Goal: Task Accomplishment & Management: Manage account settings

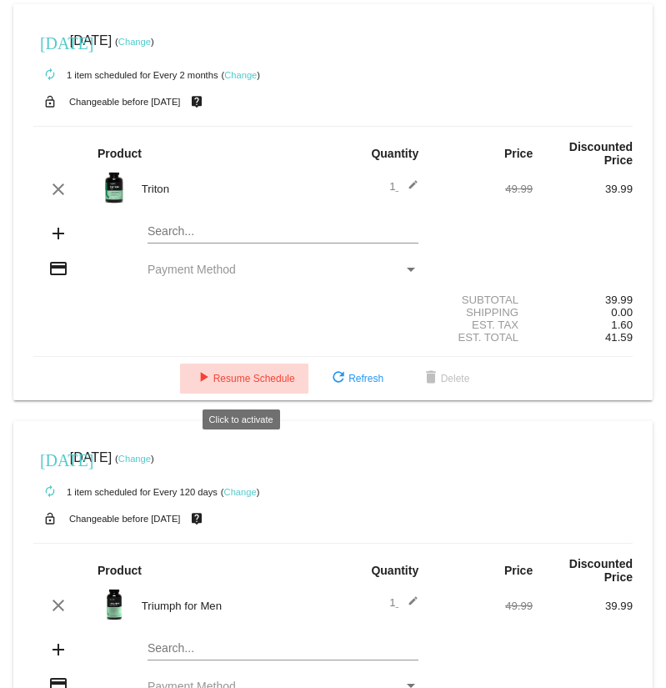
click at [233, 384] on span "play_arrow Resume Schedule" at bounding box center [244, 379] width 102 height 12
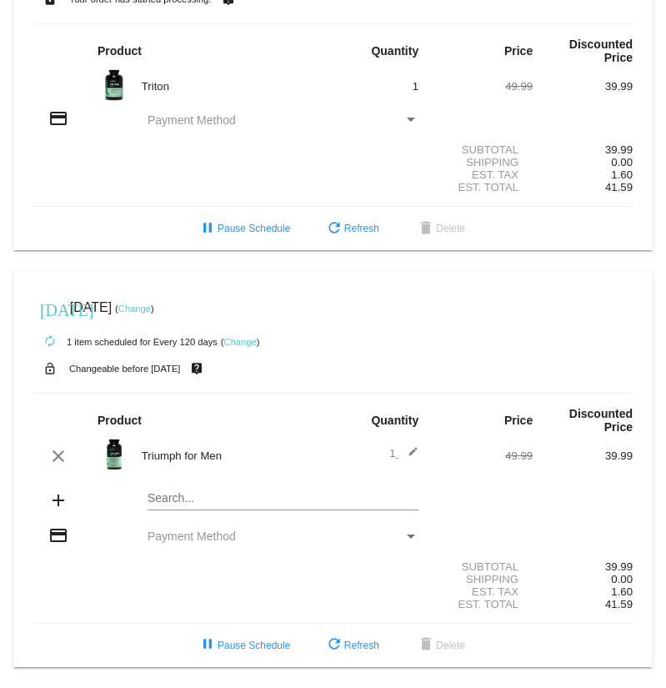
scroll to position [112, 0]
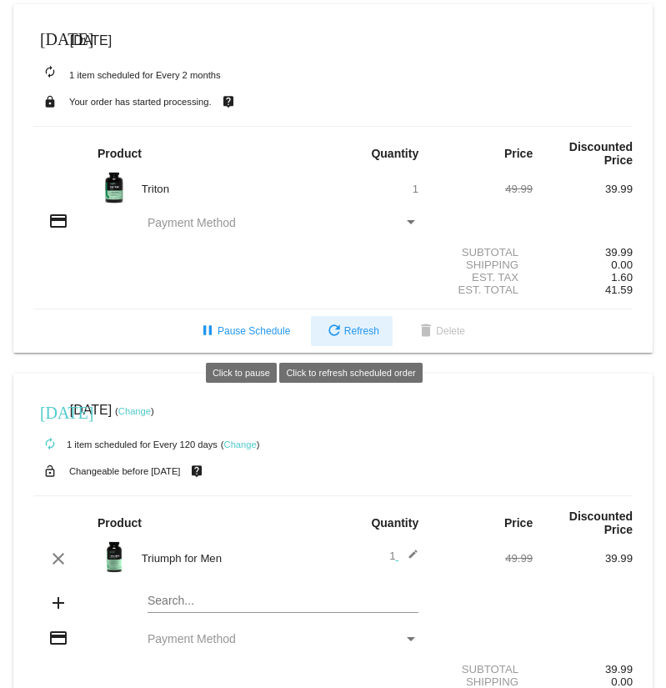
click at [362, 344] on button "refresh Refresh" at bounding box center [352, 331] width 82 height 30
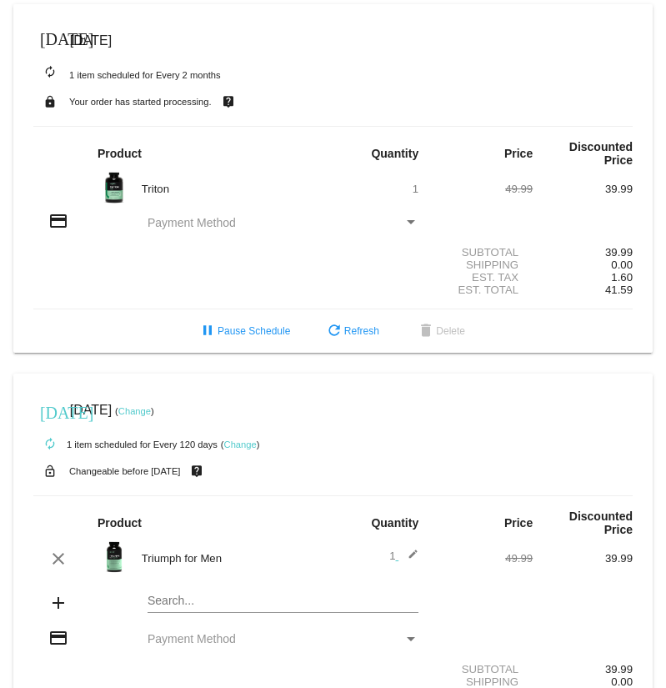
click at [410, 224] on div "Payment Method" at bounding box center [411, 222] width 8 height 4
click at [410, 222] on div "Payment Method" at bounding box center [411, 222] width 8 height 4
click at [170, 227] on span "Payment Method" at bounding box center [192, 222] width 88 height 13
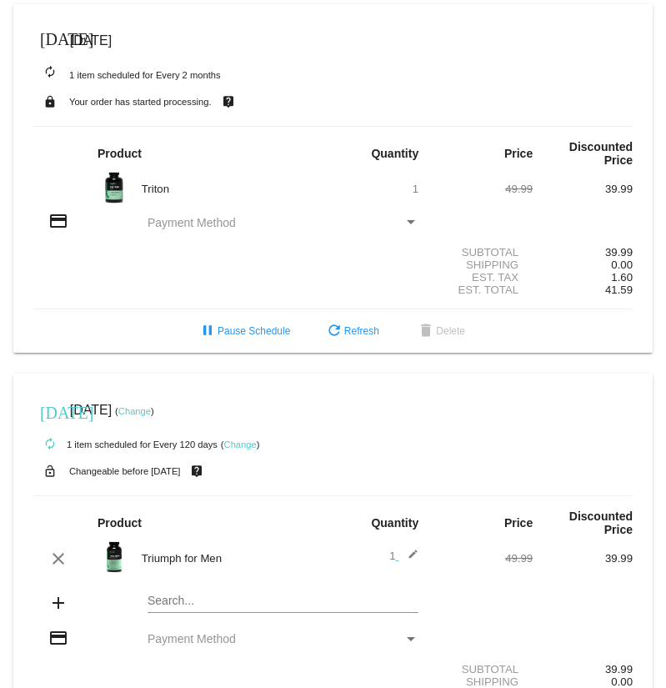
click at [410, 220] on div "Payment Method" at bounding box center [411, 222] width 15 height 13
click at [408, 220] on div "Payment Method" at bounding box center [411, 222] width 15 height 13
click at [46, 225] on div "credit_card" at bounding box center [58, 222] width 50 height 23
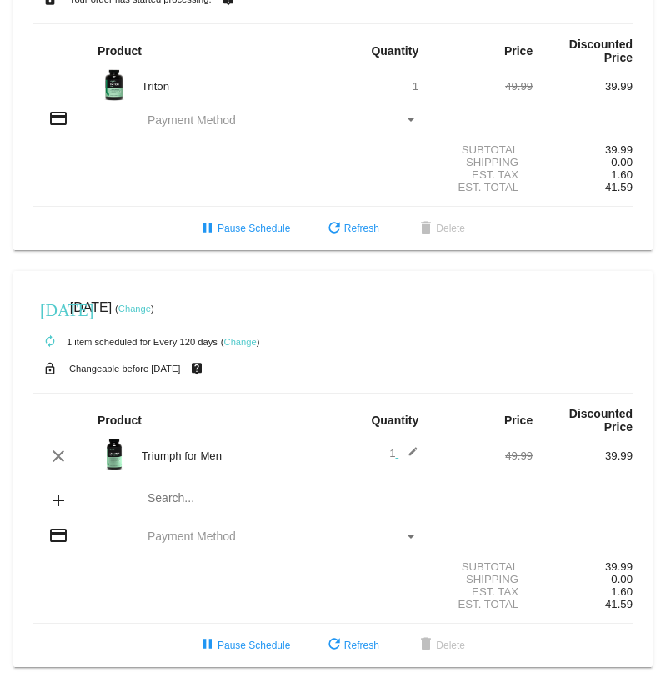
scroll to position [112, 0]
click at [409, 118] on div "Payment Method" at bounding box center [411, 120] width 8 height 4
click at [412, 534] on div "Payment Method" at bounding box center [411, 536] width 8 height 4
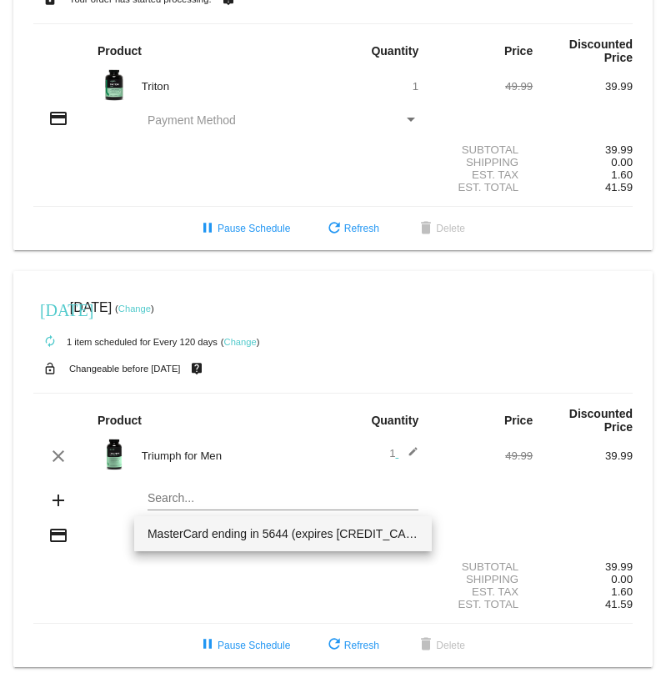
click at [412, 531] on span "MasterCard ending in 5644 (expires [CREDIT_CARD_DATA])" at bounding box center [283, 533] width 271 height 35
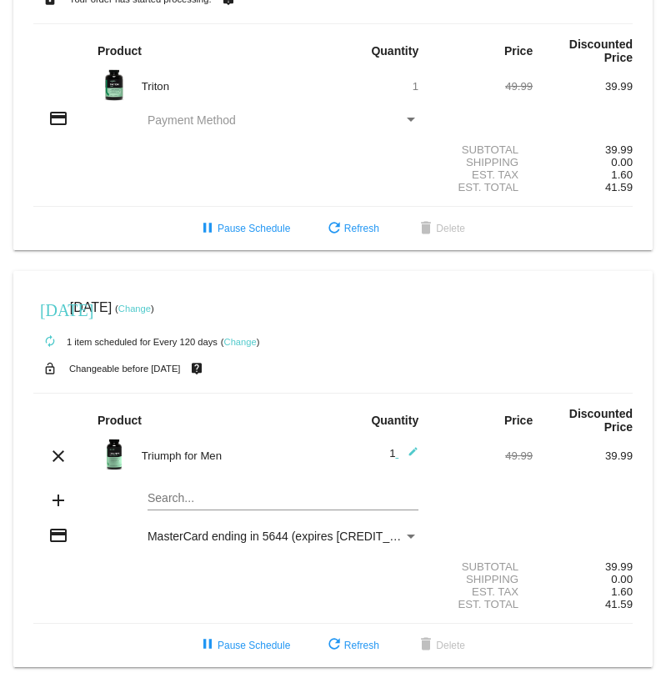
click at [344, 143] on div "Subtotal 39.99" at bounding box center [333, 149] width 600 height 13
click at [167, 108] on div "credit_card Payment Method" at bounding box center [333, 119] width 600 height 23
click at [412, 113] on div "Payment Method" at bounding box center [411, 119] width 15 height 13
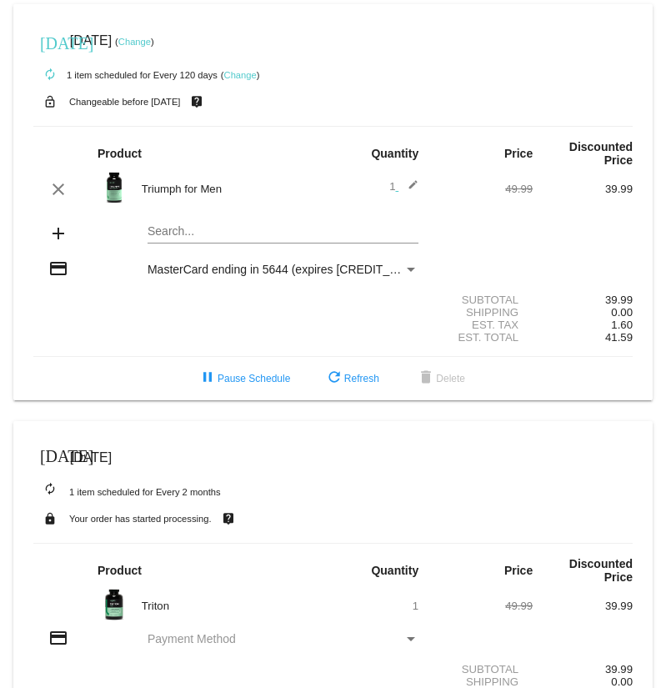
click at [411, 641] on div "Payment Method" at bounding box center [411, 639] width 8 height 4
click at [410, 641] on div "Payment Method" at bounding box center [411, 639] width 8 height 4
click at [409, 641] on div "Payment Method" at bounding box center [411, 639] width 8 height 4
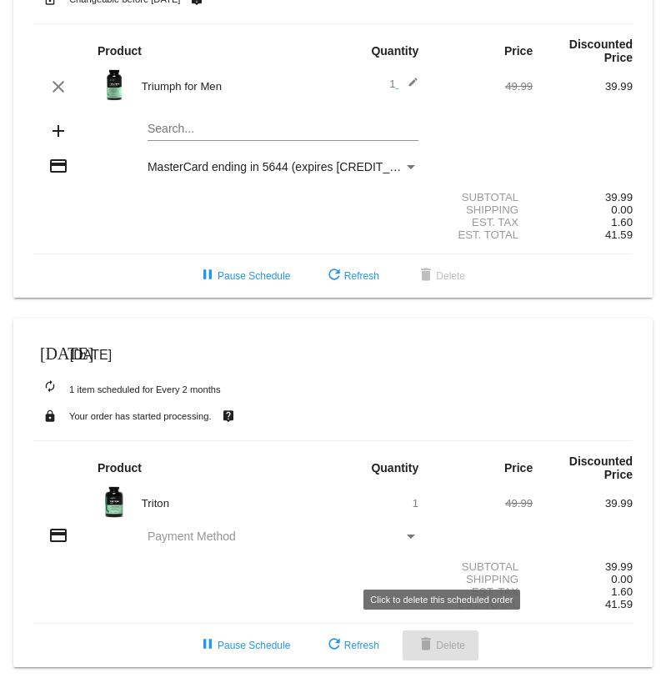
scroll to position [112, 0]
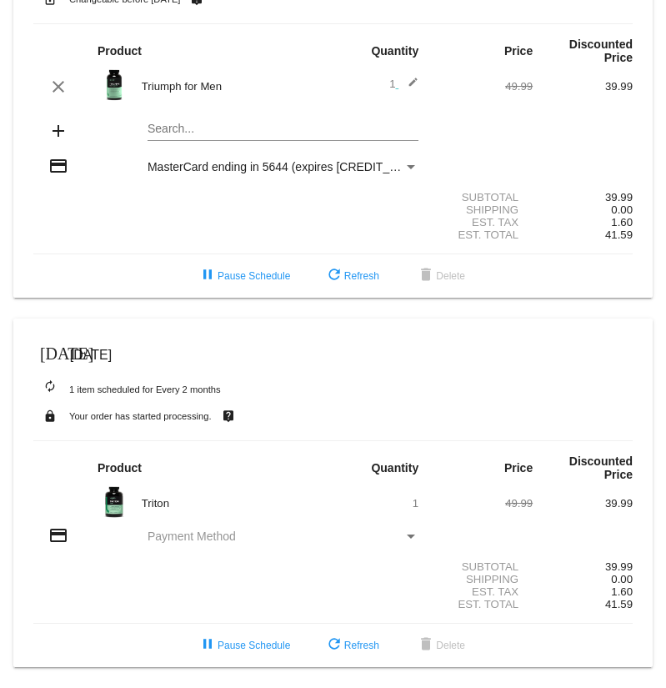
click at [53, 541] on mat-icon "credit_card" at bounding box center [58, 535] width 20 height 20
click at [234, 650] on span "pause Pause Schedule" at bounding box center [244, 646] width 93 height 12
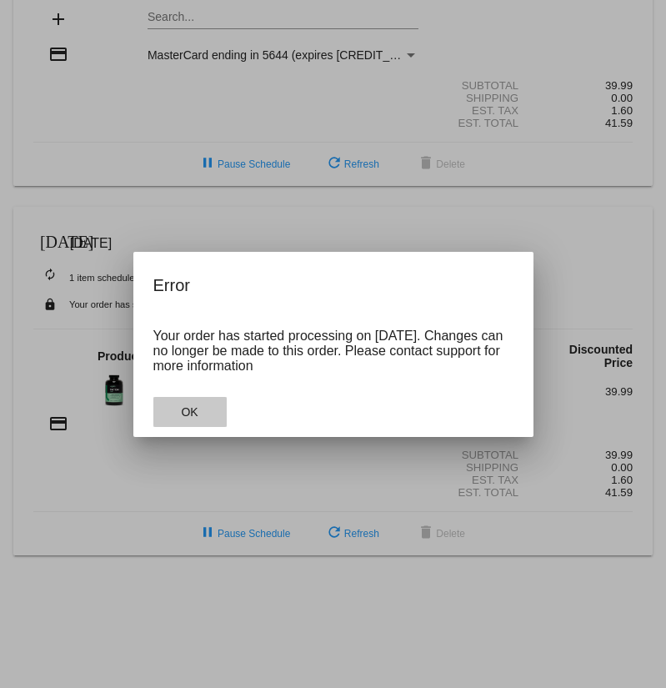
click at [188, 414] on span "OK" at bounding box center [189, 411] width 17 height 13
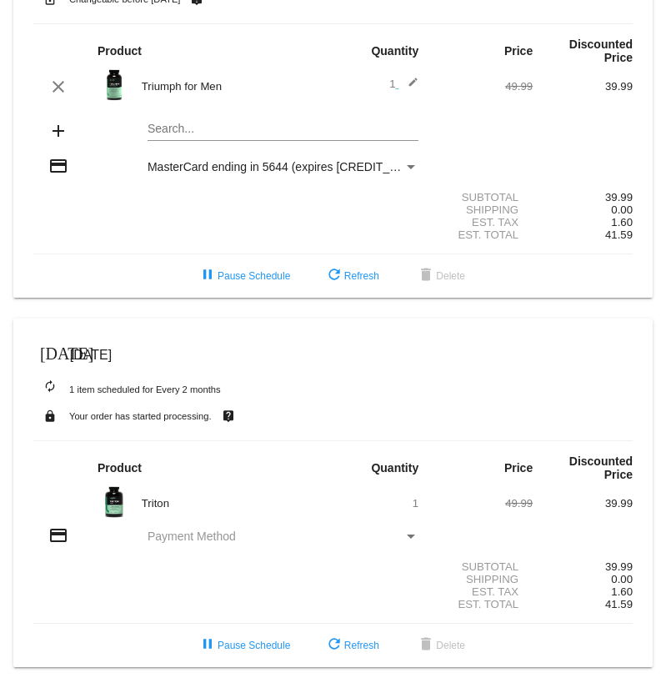
click at [409, 534] on div "Payment Method" at bounding box center [411, 536] width 8 height 4
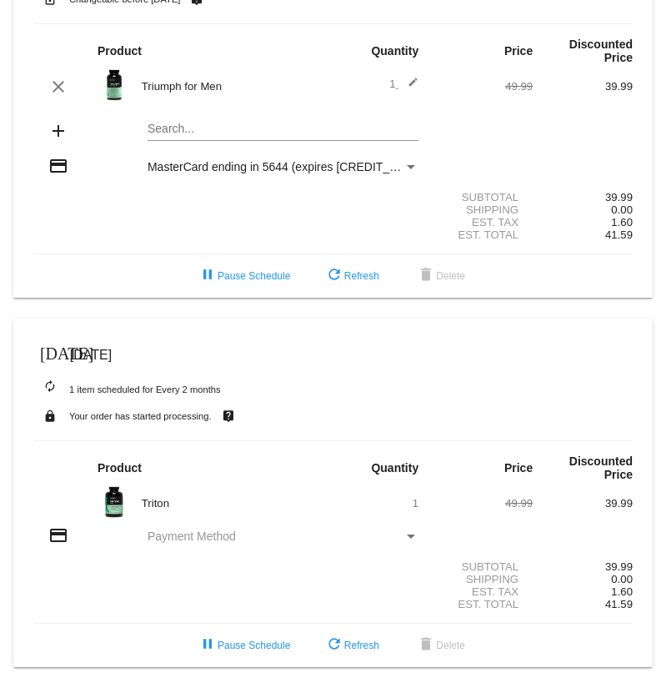
click at [409, 534] on div "Payment Method" at bounding box center [411, 536] width 8 height 4
click at [254, 644] on span "pause Pause Schedule" at bounding box center [244, 646] width 93 height 12
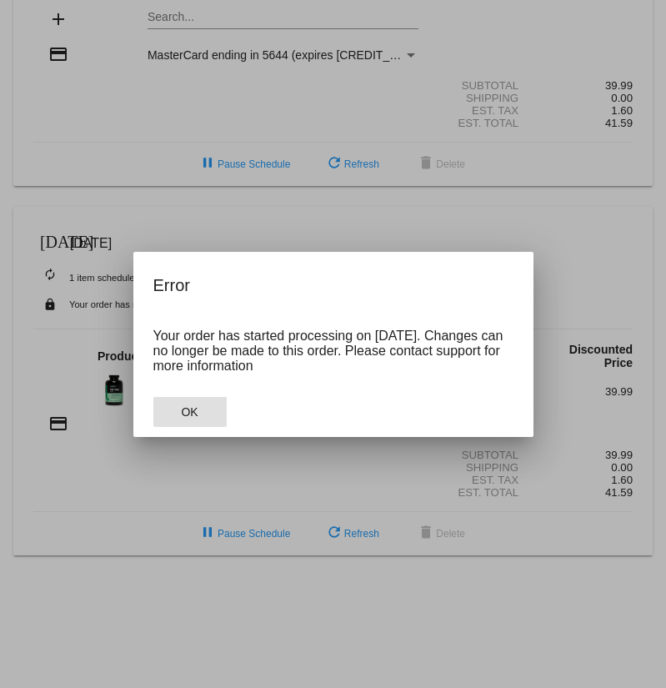
click at [183, 411] on span "OK" at bounding box center [189, 411] width 17 height 13
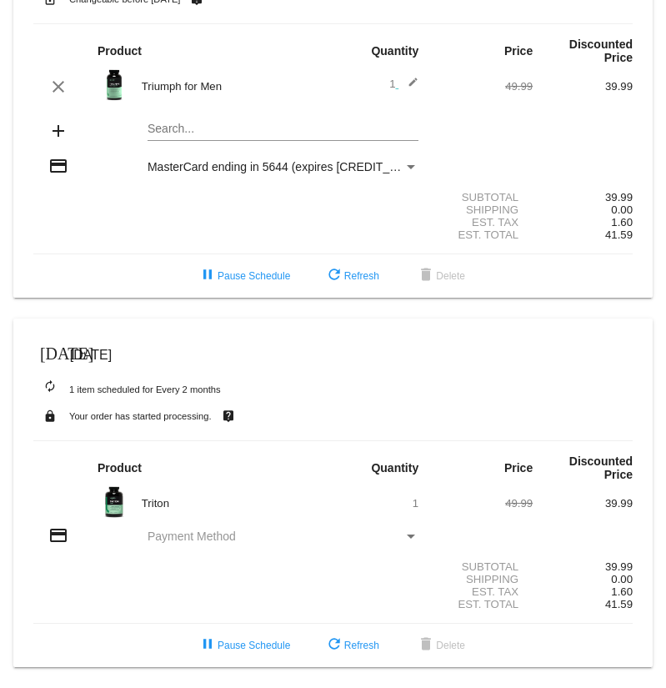
click at [218, 537] on span "Payment Method" at bounding box center [192, 535] width 88 height 13
click at [405, 534] on div "Payment Method" at bounding box center [411, 535] width 15 height 13
click at [345, 649] on span "refresh Refresh" at bounding box center [351, 646] width 55 height 12
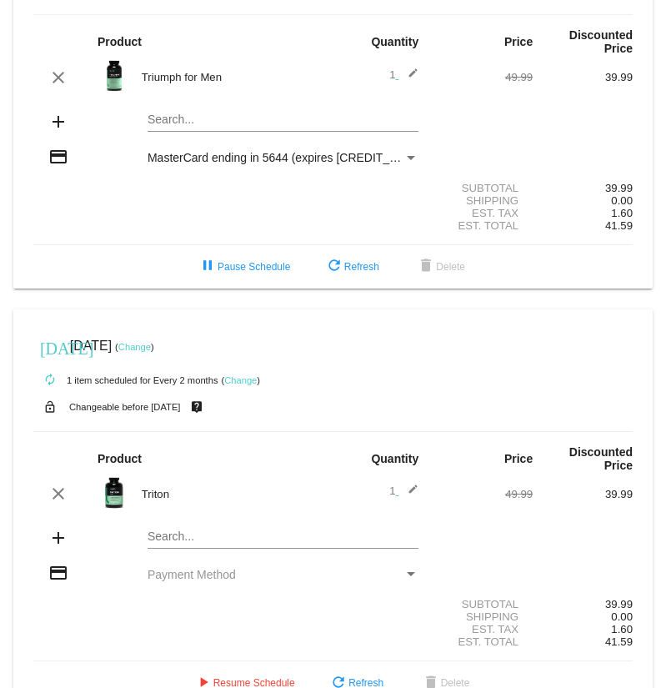
click at [411, 576] on div "Payment Method" at bounding box center [411, 574] width 8 height 4
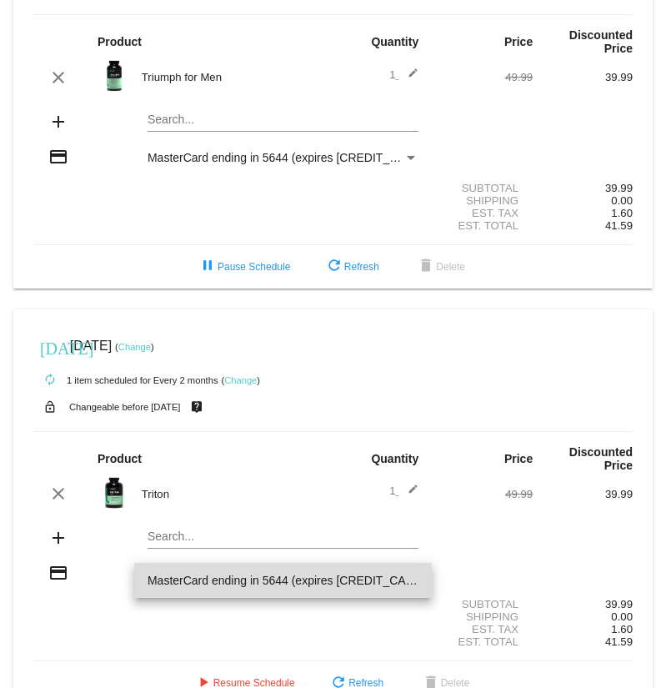
click at [334, 579] on span "MasterCard ending in 5644 (expires [CREDIT_CARD_DATA])" at bounding box center [283, 580] width 271 height 35
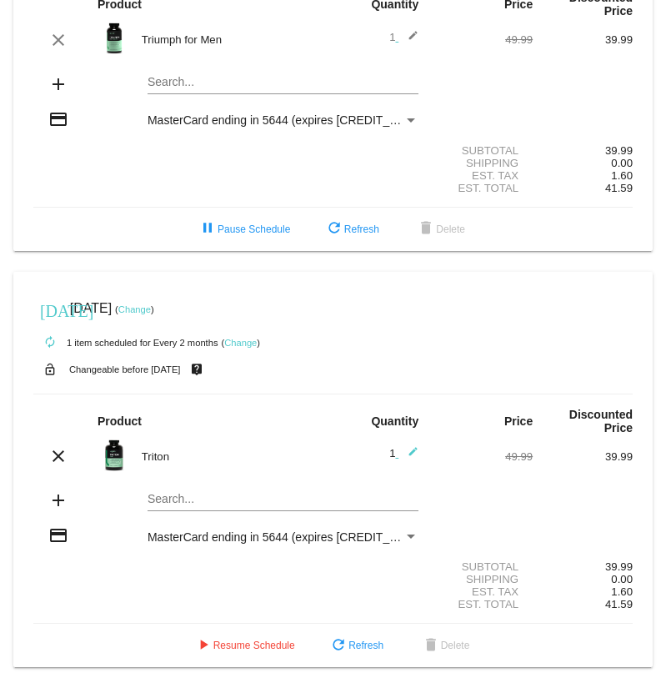
scroll to position [159, 0]
click at [218, 647] on span "play_arrow Resume Schedule" at bounding box center [244, 646] width 102 height 12
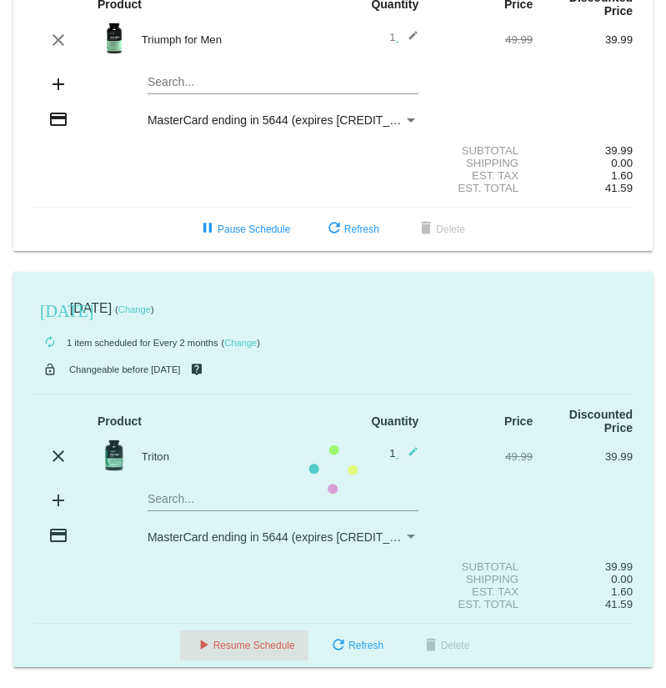
scroll to position [112, 0]
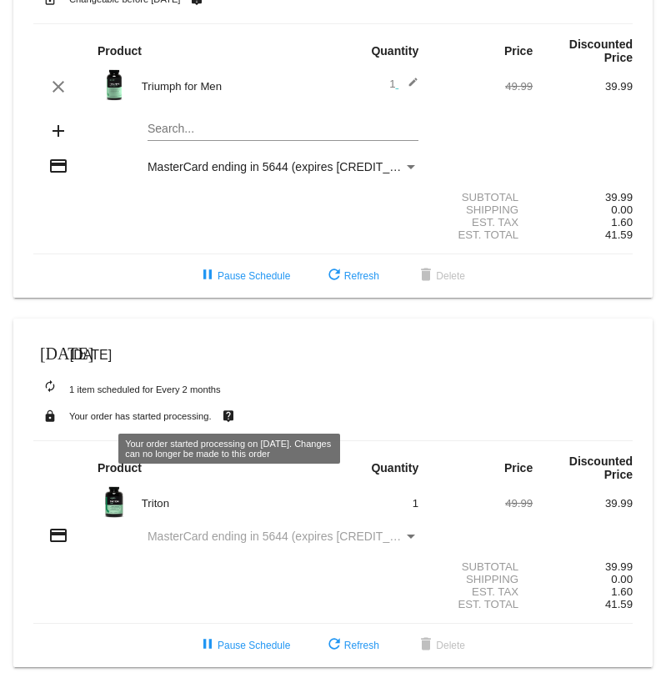
click at [228, 409] on mat-icon "live_help" at bounding box center [228, 416] width 20 height 22
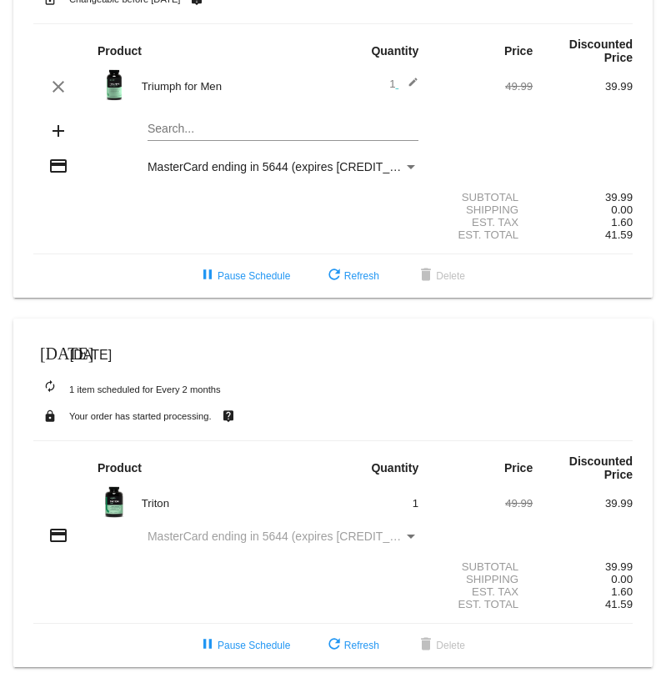
click at [414, 534] on div "Payment Method" at bounding box center [411, 536] width 8 height 4
click at [410, 534] on div "Payment Method" at bounding box center [411, 536] width 8 height 4
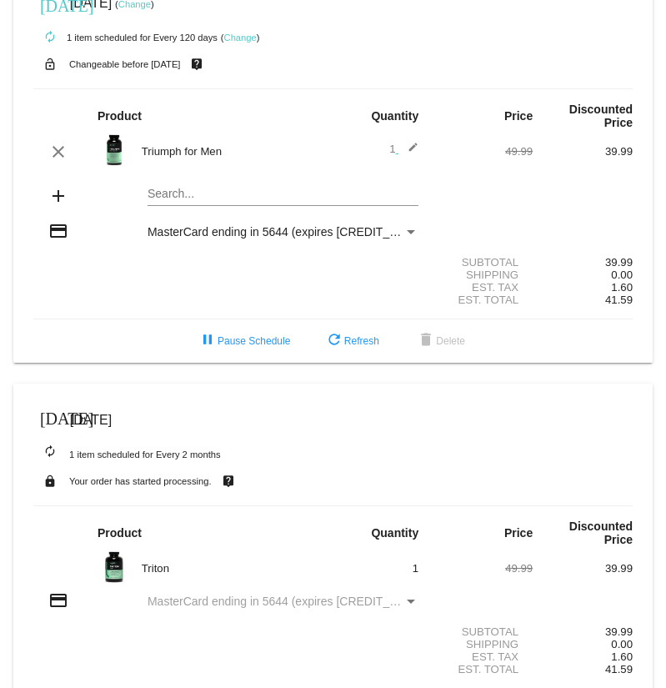
scroll to position [36, 0]
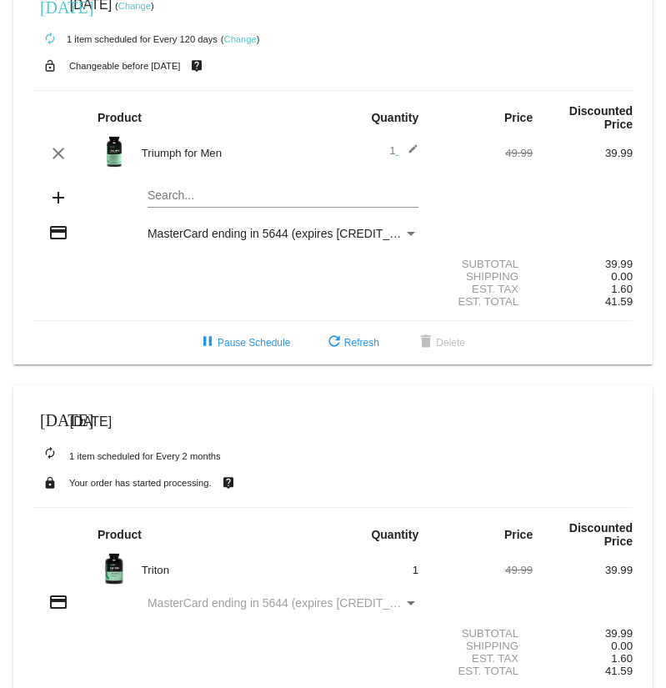
click at [378, 455] on div "autorenew 1 item scheduled for Every 2 months" at bounding box center [333, 455] width 600 height 33
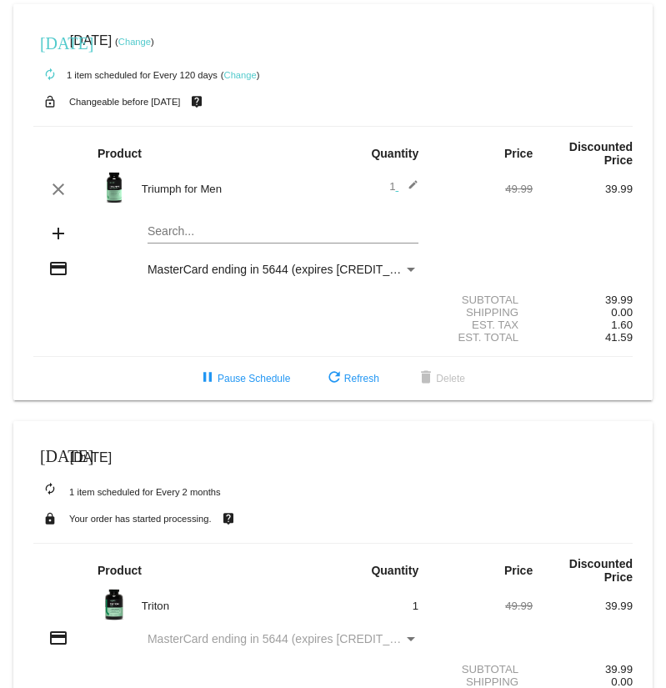
scroll to position [0, 0]
